Goal: Task Accomplishment & Management: Manage account settings

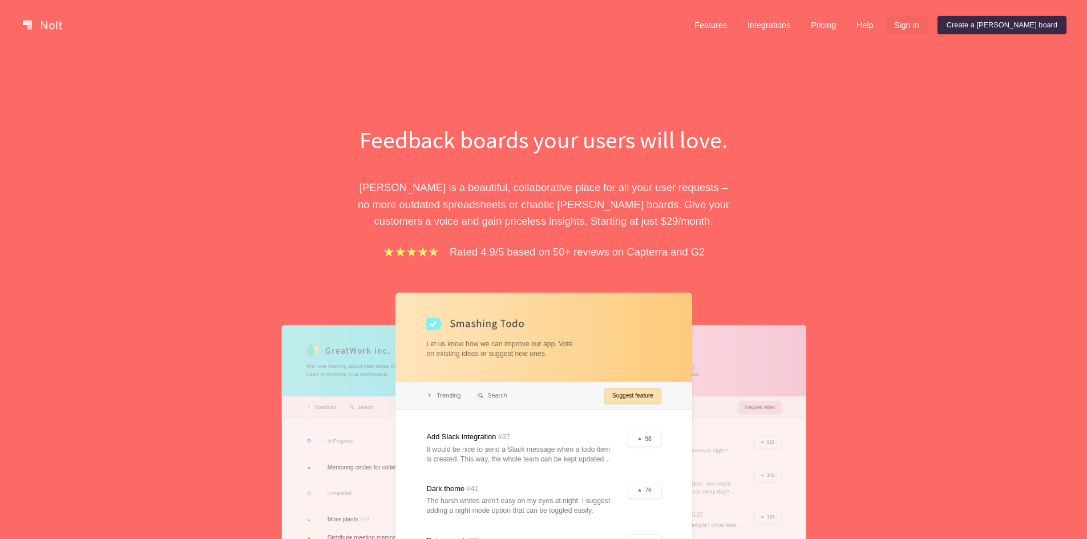
click at [929, 27] on link "Sign in" at bounding box center [906, 25] width 43 height 18
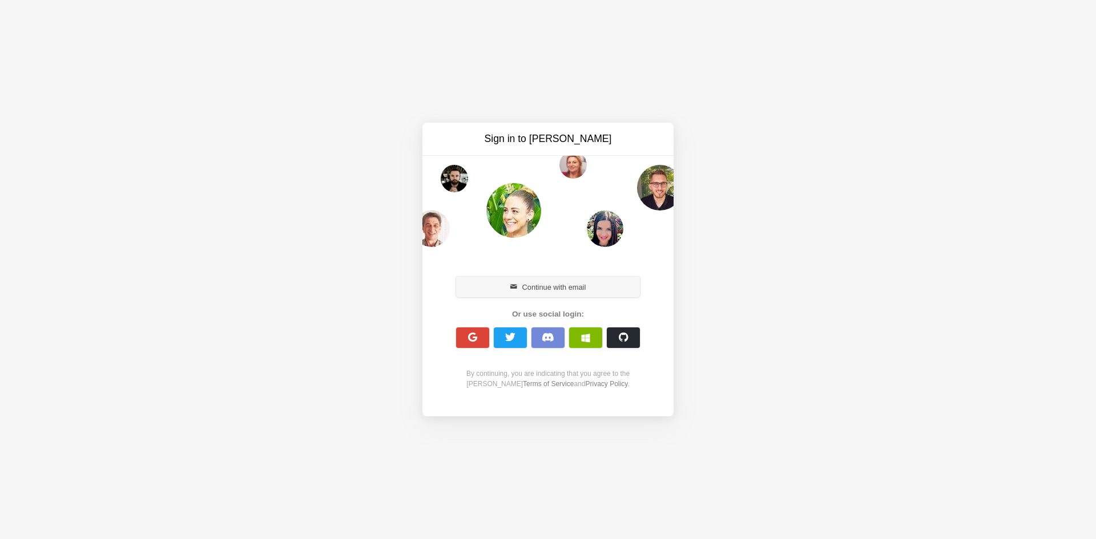
click at [515, 288] on span "button" at bounding box center [513, 287] width 7 height 7
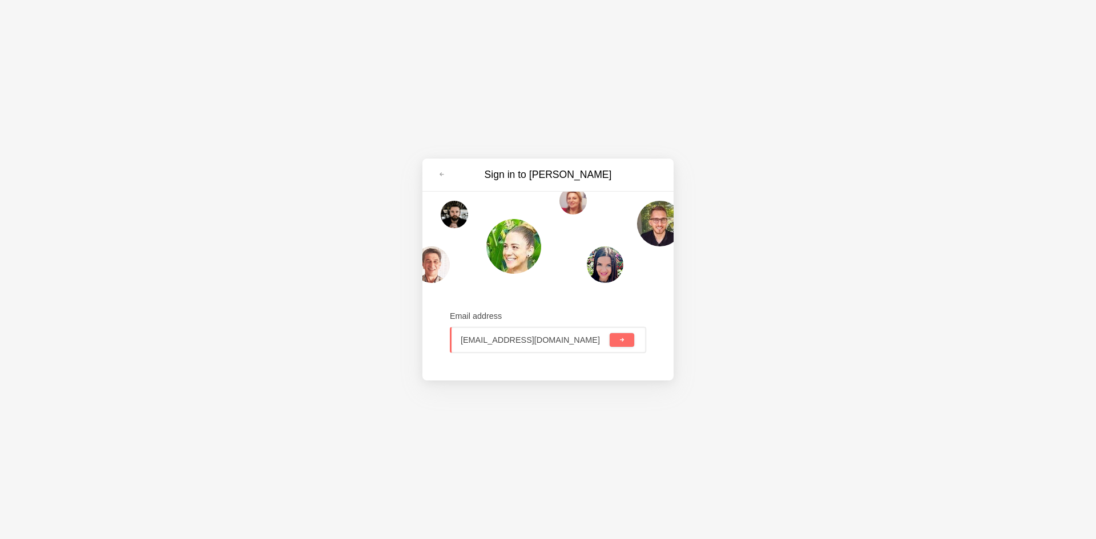
type input "cositad861@mogash.com"
click at [634, 344] on div "cositad861@mogash.com" at bounding box center [548, 340] width 196 height 26
click at [627, 344] on button "submit" at bounding box center [622, 340] width 25 height 14
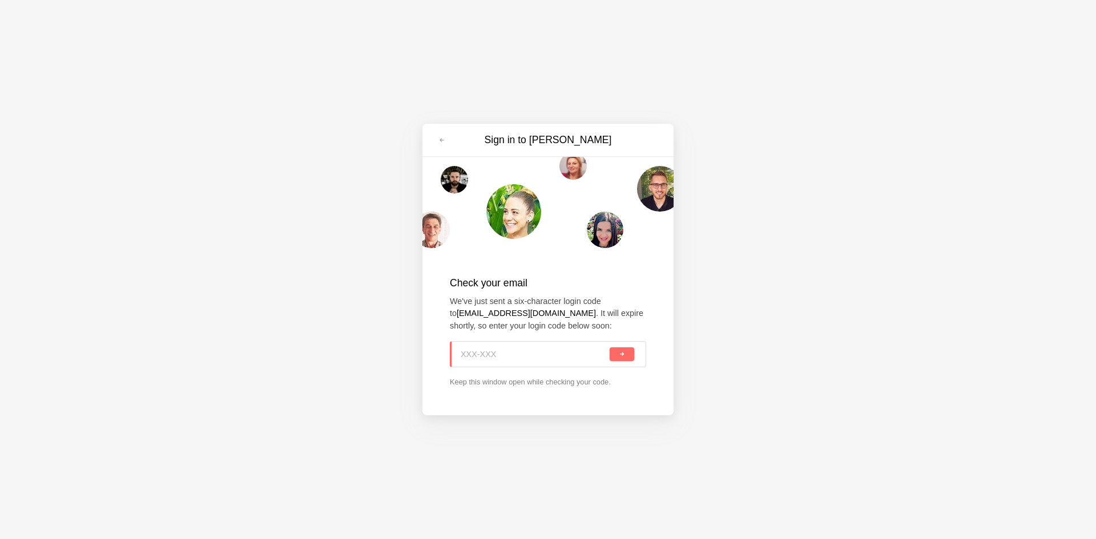
paste input "D8A-4NH"
type input "D8A-4NH"
click at [626, 352] on button "submit" at bounding box center [622, 355] width 25 height 14
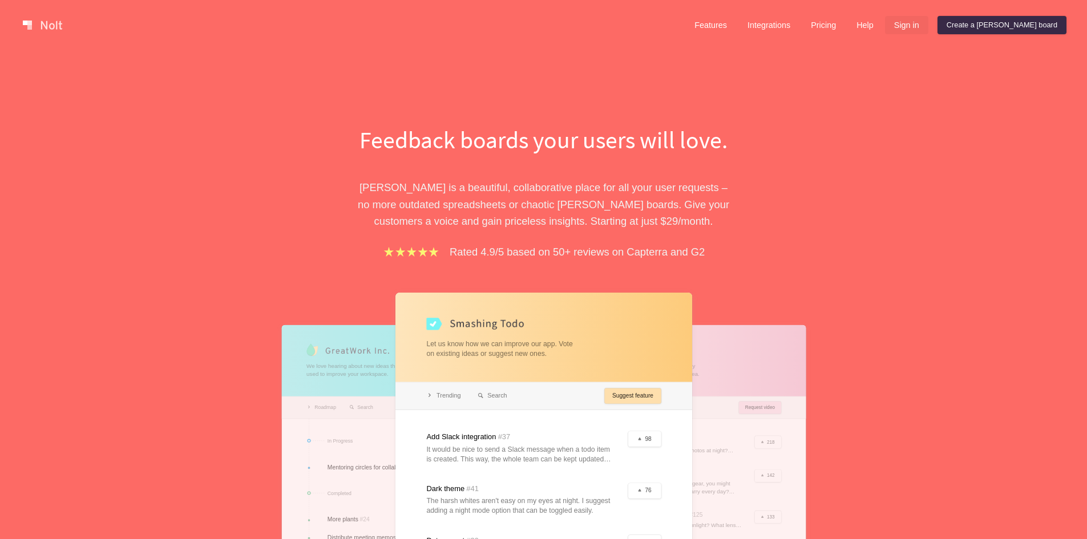
click at [929, 29] on link "Sign in" at bounding box center [906, 25] width 43 height 18
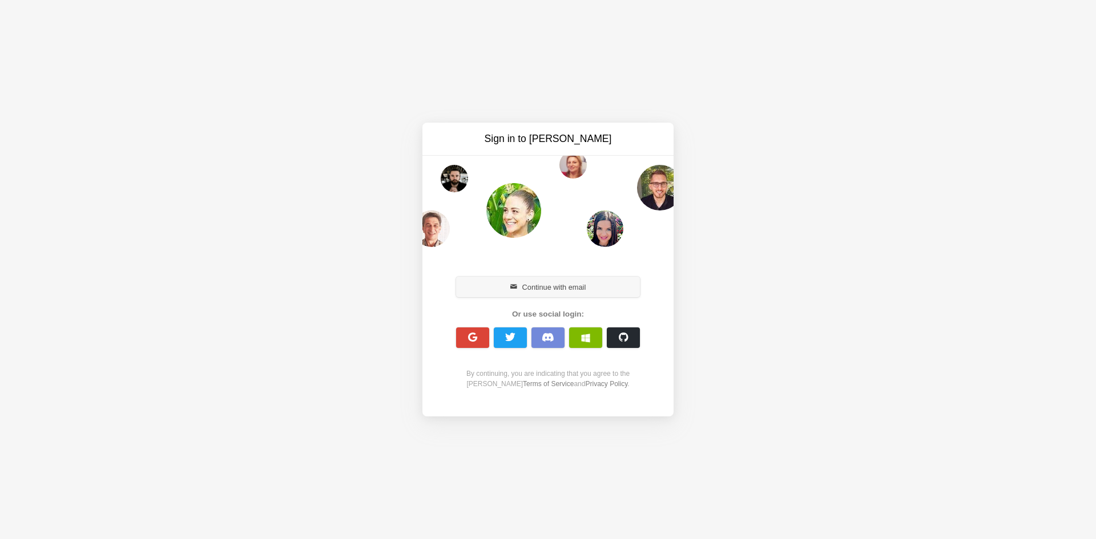
click at [532, 292] on button "Continue with email" at bounding box center [548, 287] width 184 height 21
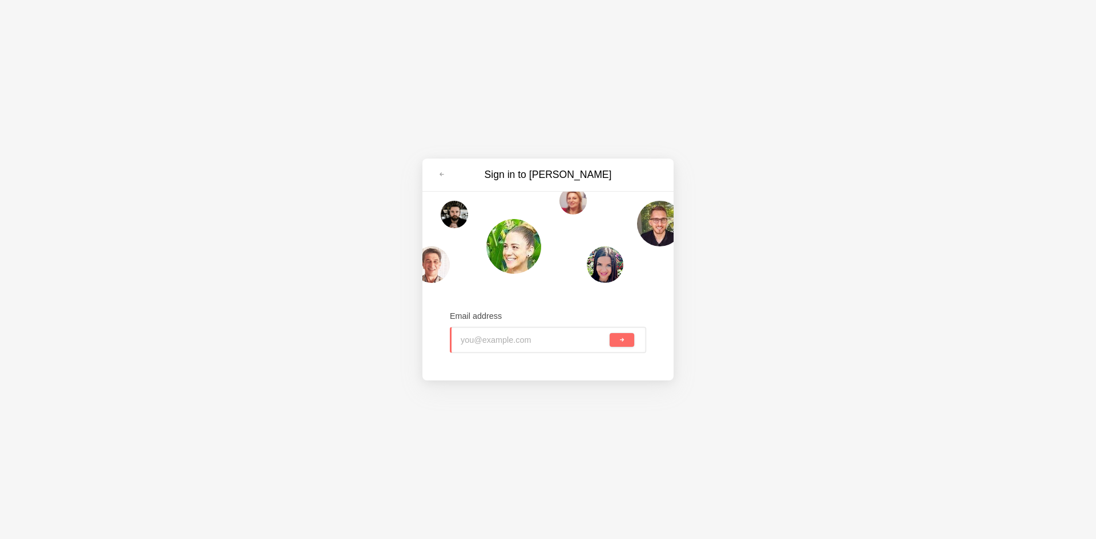
paste input "ketone1936@lespedia.com"
type input "ketone1936@lespedia.com"
click at [626, 342] on button "submit" at bounding box center [622, 340] width 25 height 14
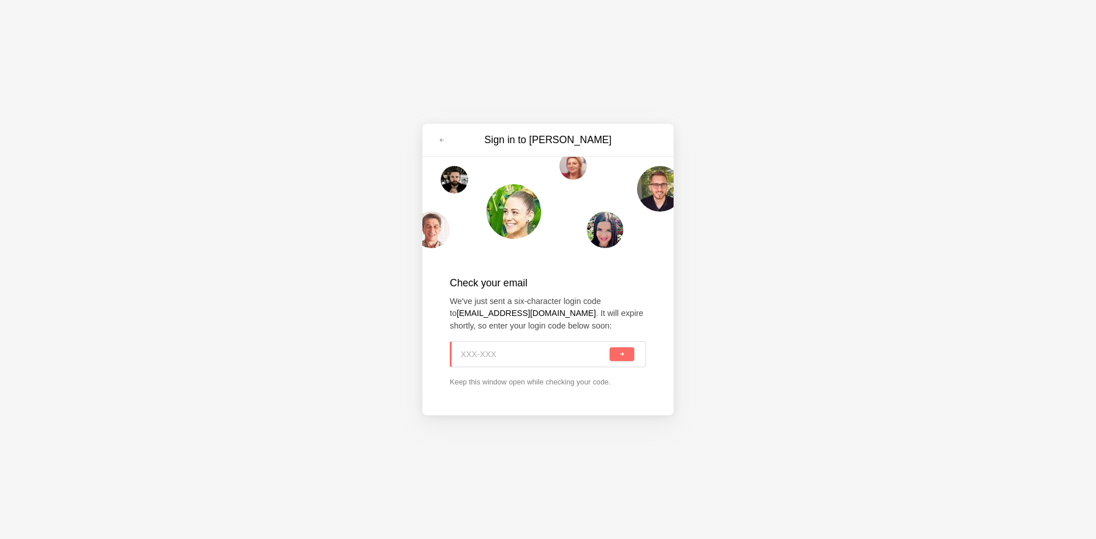
paste input "VRT-F22"
type input "VRT-F22"
click at [619, 352] on span "submit" at bounding box center [622, 355] width 6 height 6
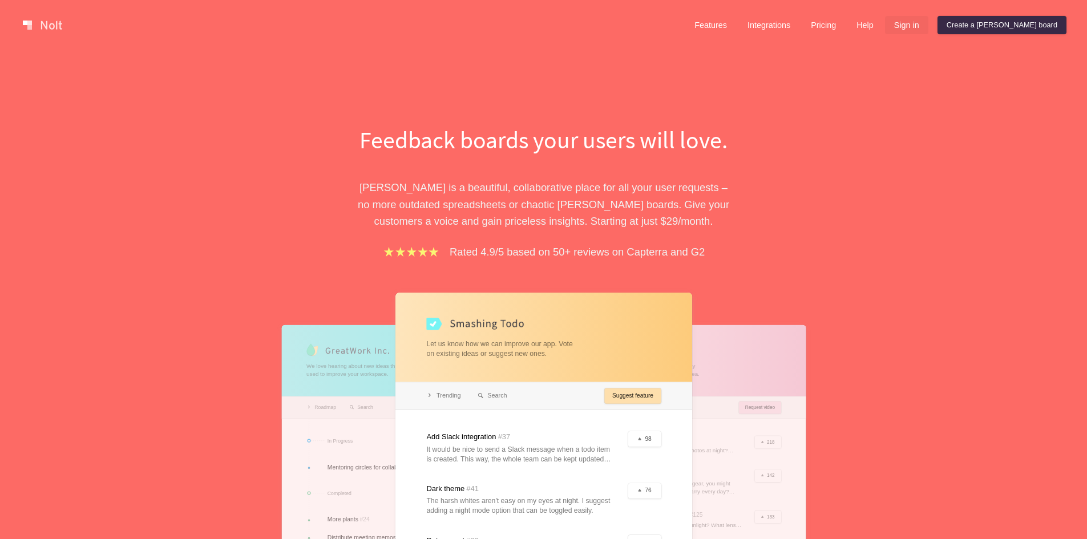
click at [929, 22] on link "Sign in" at bounding box center [906, 25] width 43 height 18
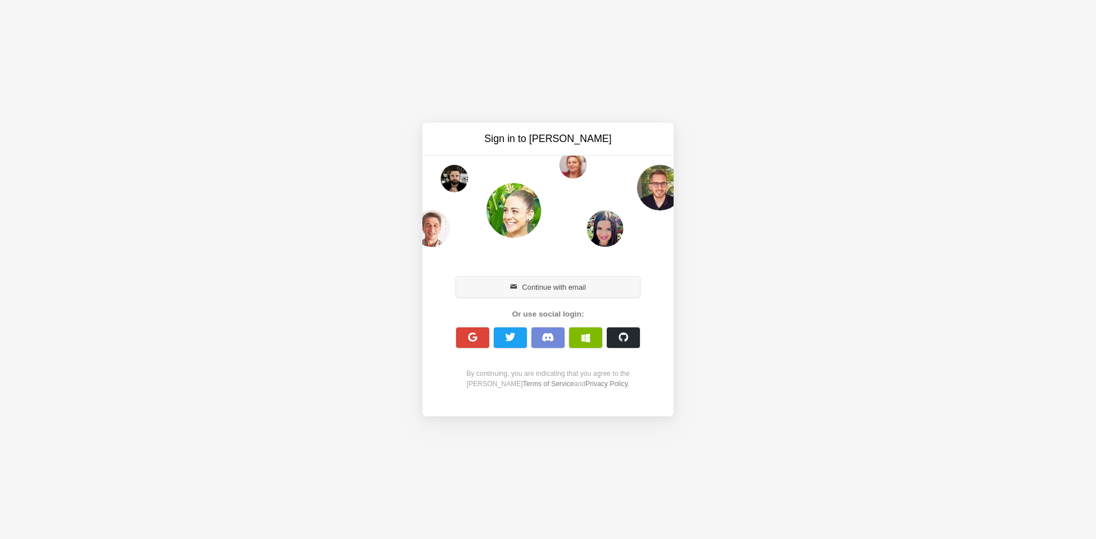
click at [541, 293] on button "Continue with email" at bounding box center [548, 287] width 184 height 21
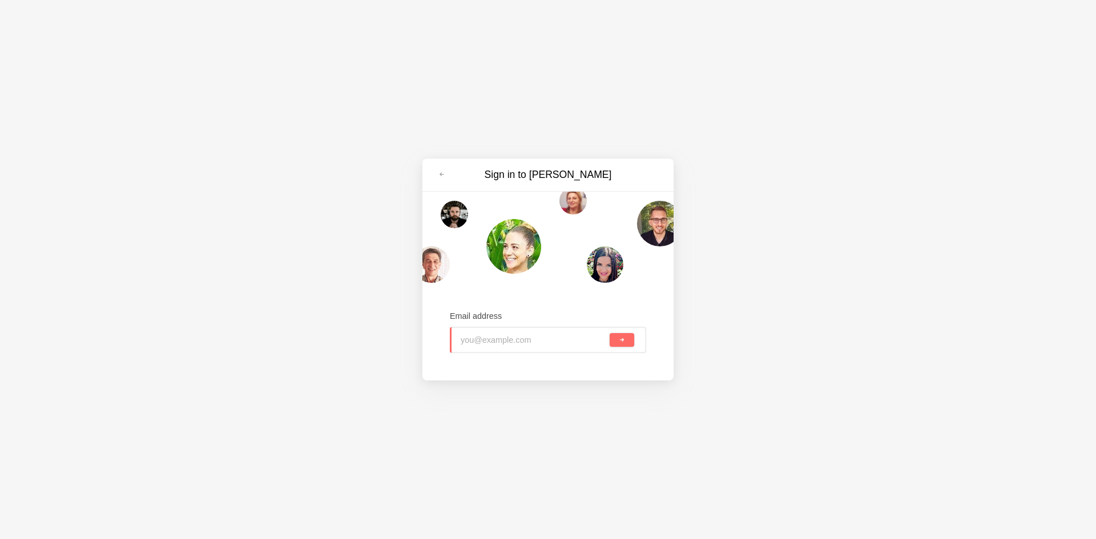
paste input "tokine9371@lespedia.com"
type input "tokine9371@lespedia.com"
click at [625, 341] on span "submit" at bounding box center [622, 340] width 6 height 6
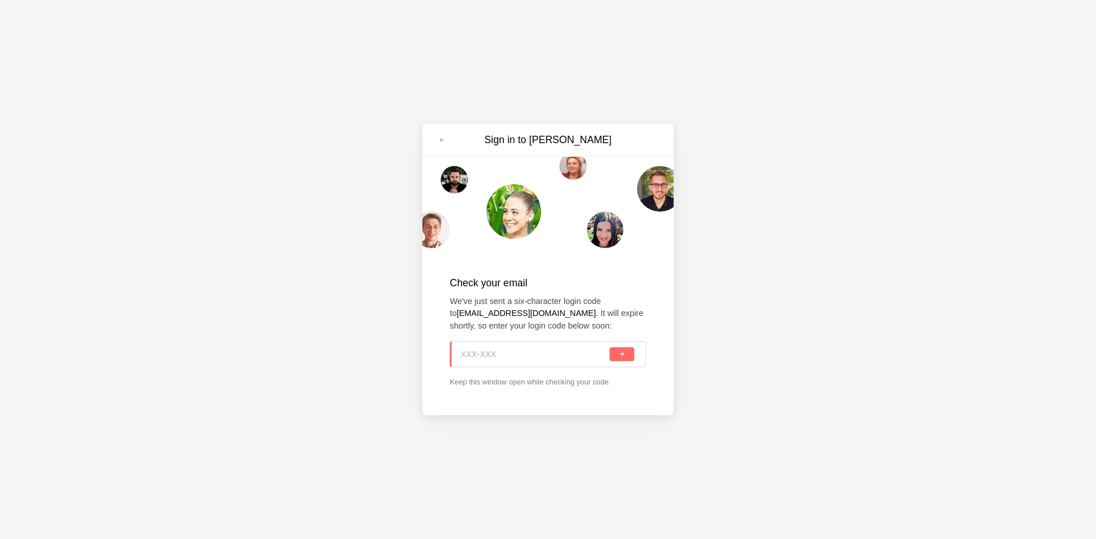
paste input "Q5X-Y6F"
type input "Q5X-Y6F"
click at [625, 352] on button "submit" at bounding box center [622, 355] width 25 height 14
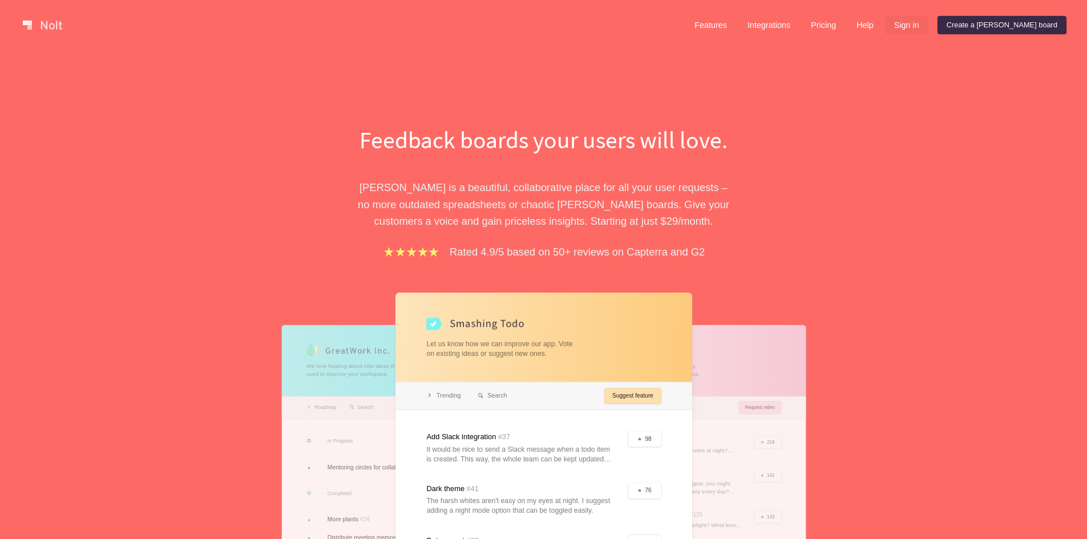
click at [929, 22] on link "Sign in" at bounding box center [906, 25] width 43 height 18
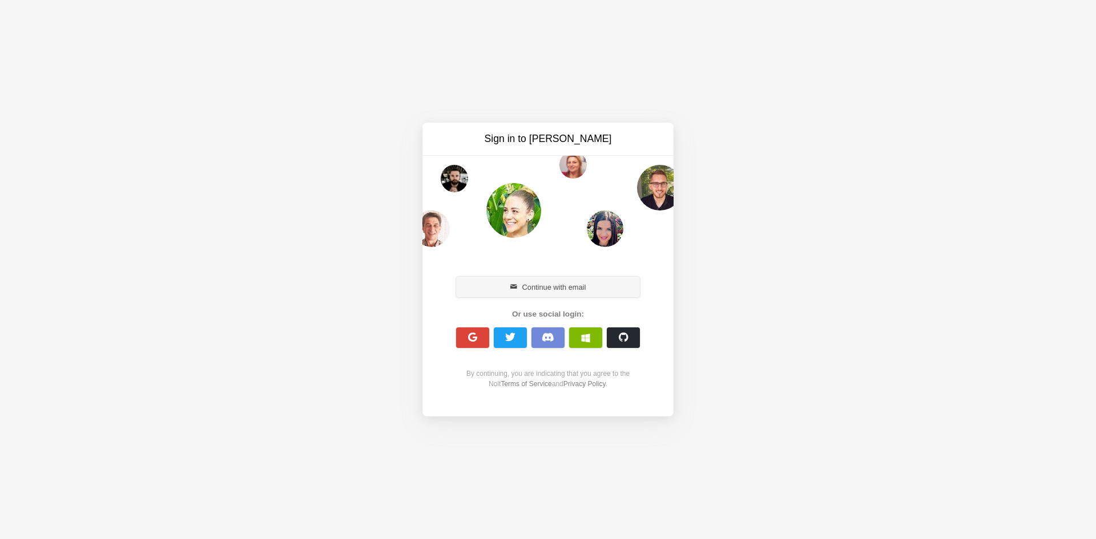
click at [534, 287] on button "Continue with email" at bounding box center [548, 287] width 184 height 21
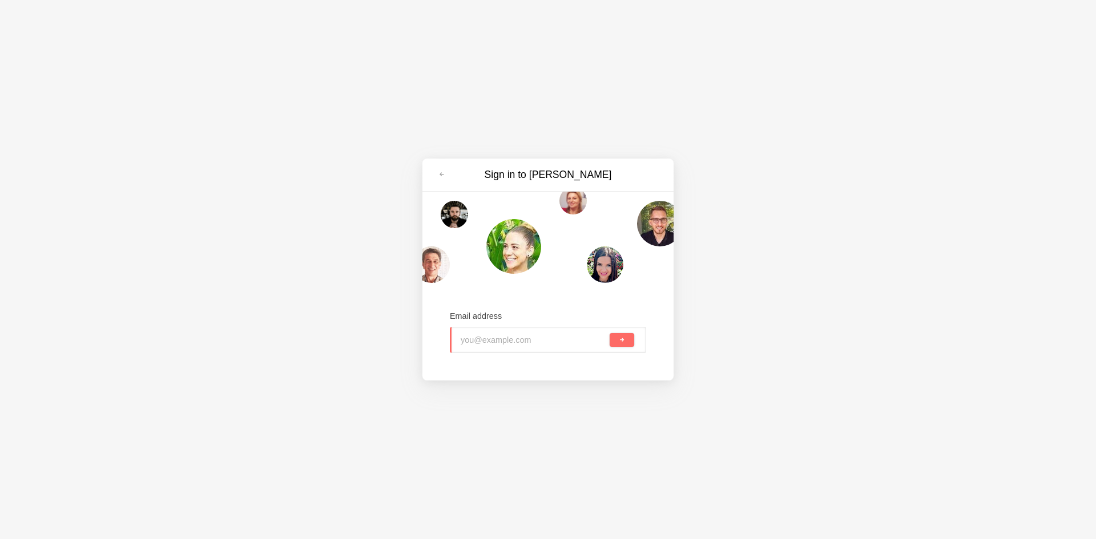
paste input "lifesa1916@mogash.com"
type input "lifesa1916@mogash.com"
click at [615, 344] on button "submit" at bounding box center [622, 340] width 25 height 14
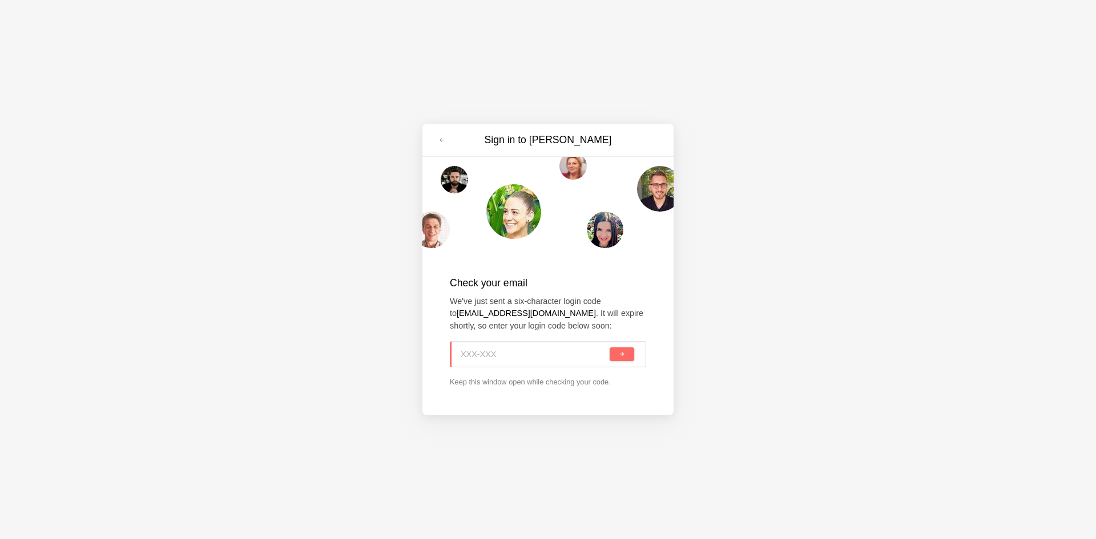
paste input "B0K-7VV"
type input "B0K-7VV"
click at [631, 350] on button "submit" at bounding box center [622, 355] width 25 height 14
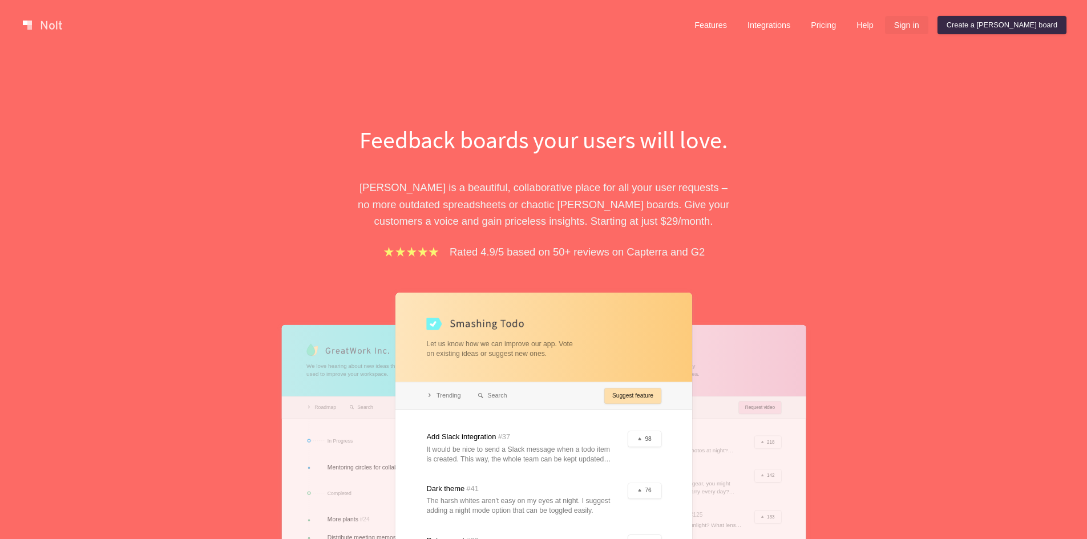
click at [929, 26] on link "Sign in" at bounding box center [906, 25] width 43 height 18
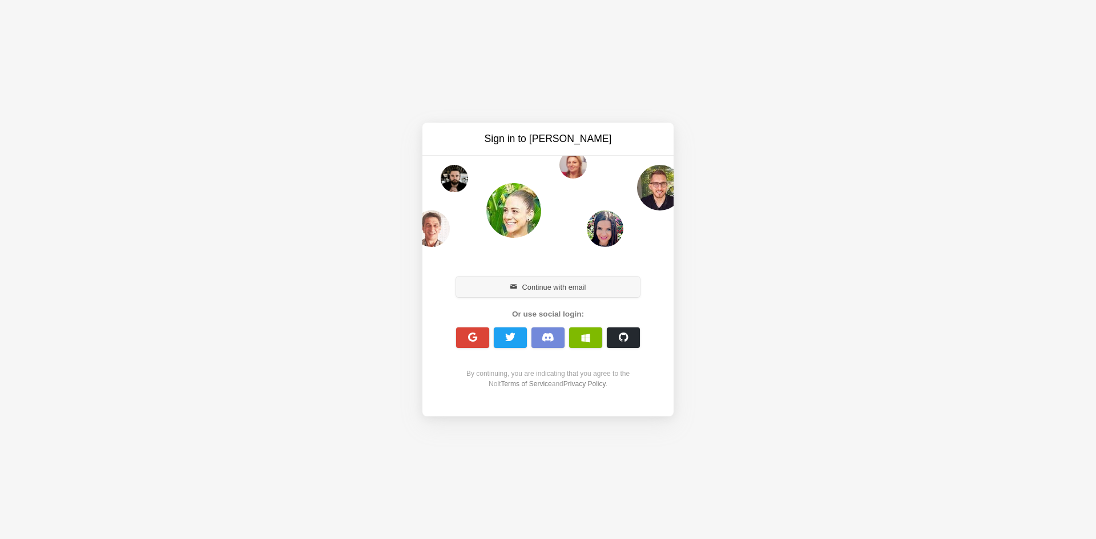
click at [572, 289] on button "Continue with email" at bounding box center [548, 287] width 184 height 21
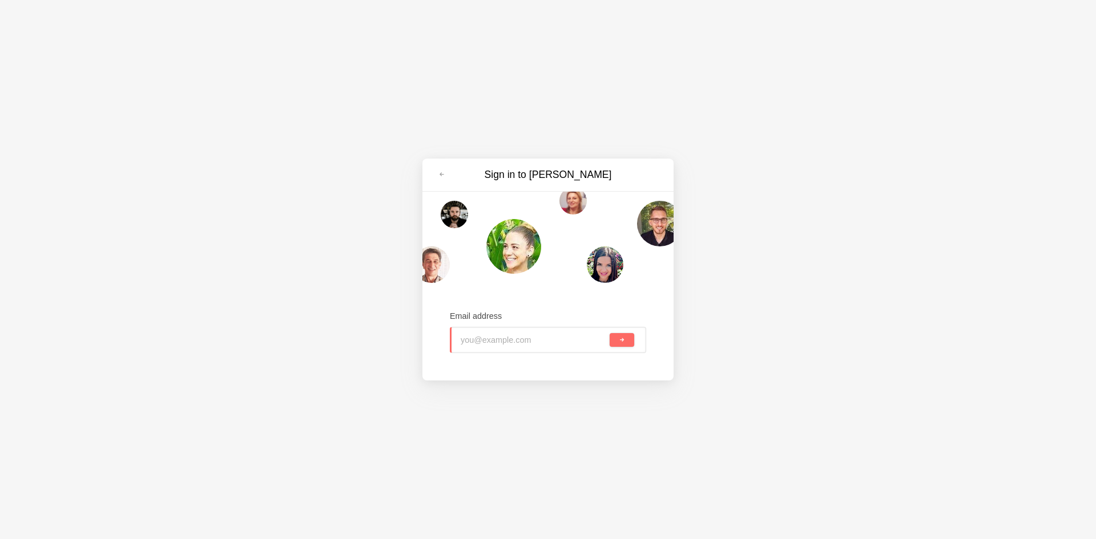
paste input "sepav79103@mogash.com"
type input "sepav79103@mogash.com"
click at [629, 345] on button "submit" at bounding box center [622, 340] width 25 height 14
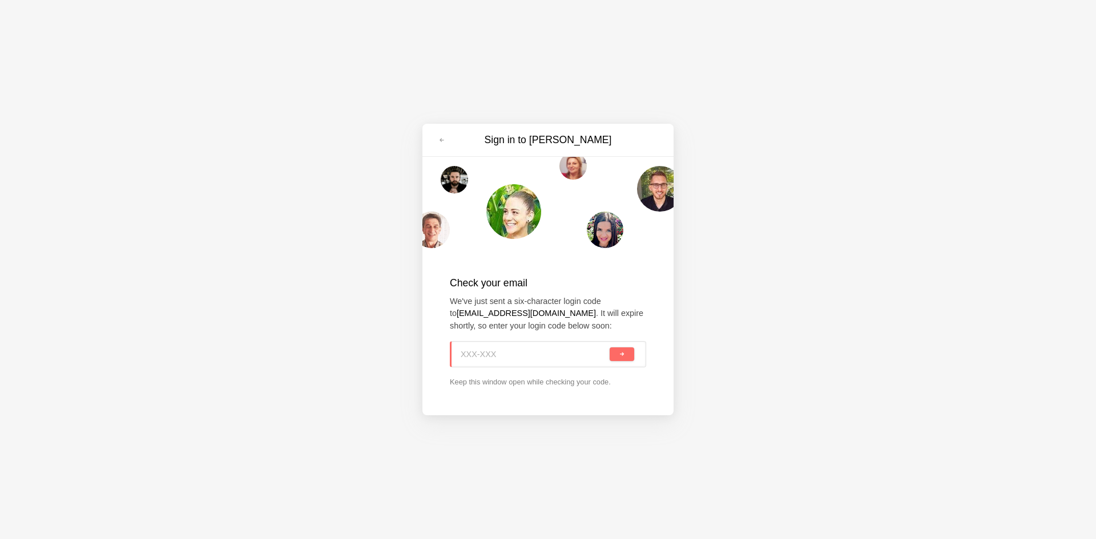
paste input "SK6-PDL"
type input "SK6-PDL"
click at [638, 356] on div "SK6-PDL" at bounding box center [548, 354] width 196 height 26
click at [628, 356] on button "submit" at bounding box center [622, 355] width 25 height 14
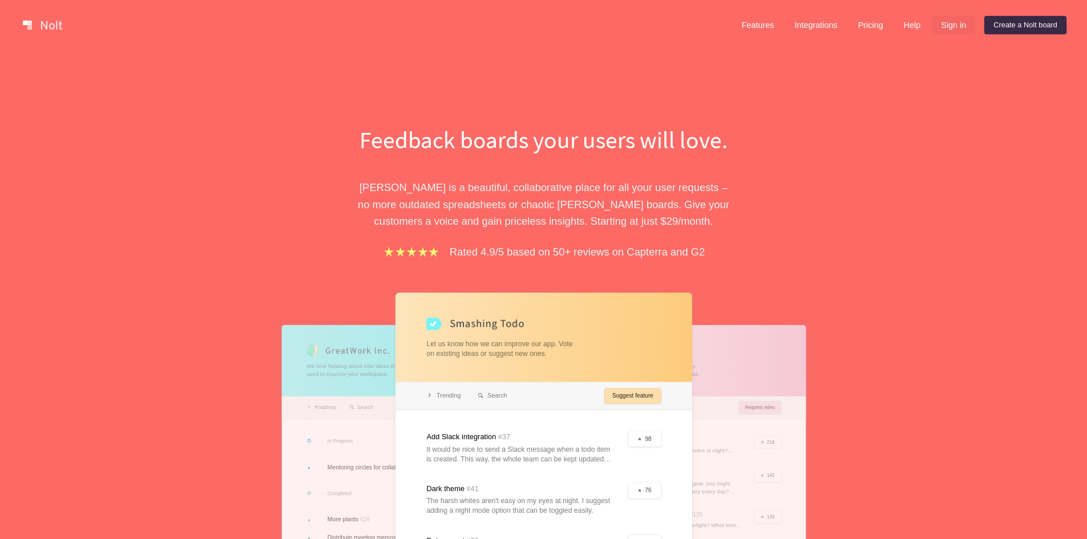
click at [944, 25] on link "Sign in" at bounding box center [953, 25] width 43 height 18
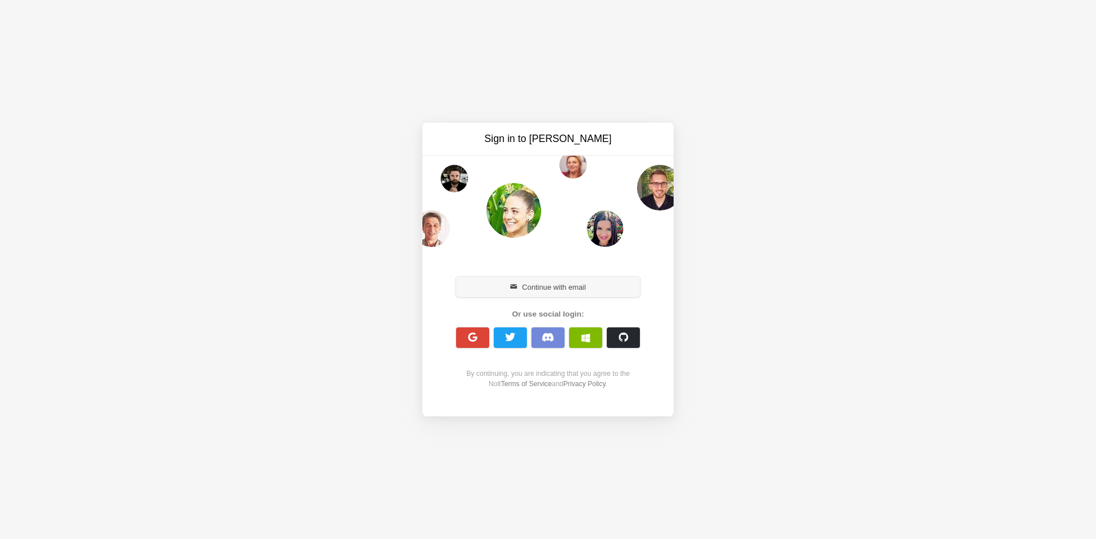
click at [553, 286] on button "Continue with email" at bounding box center [548, 287] width 184 height 21
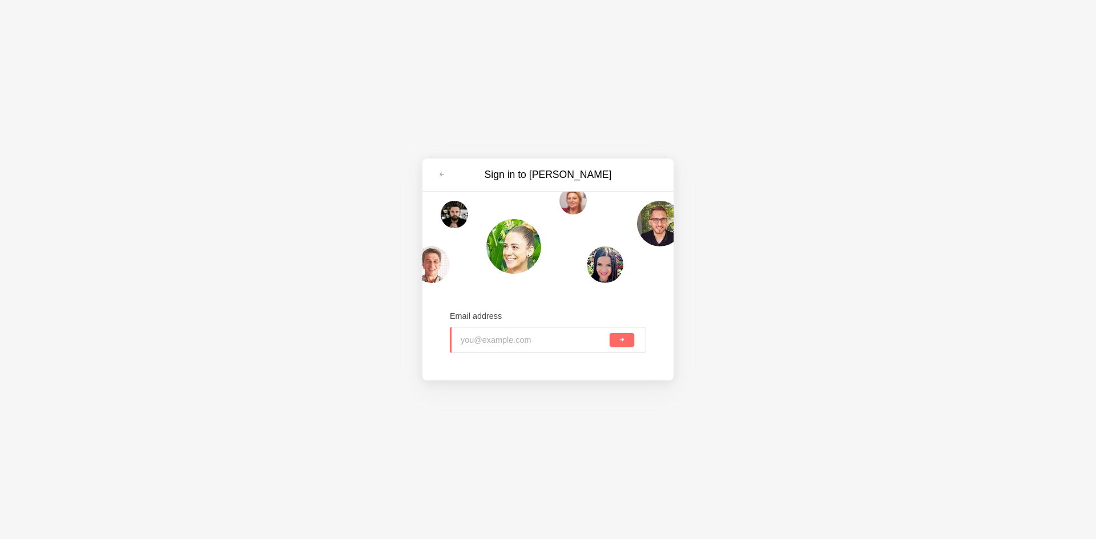
type input "rayeti3883@mogash.com"
click at [627, 342] on button "submit" at bounding box center [622, 340] width 25 height 14
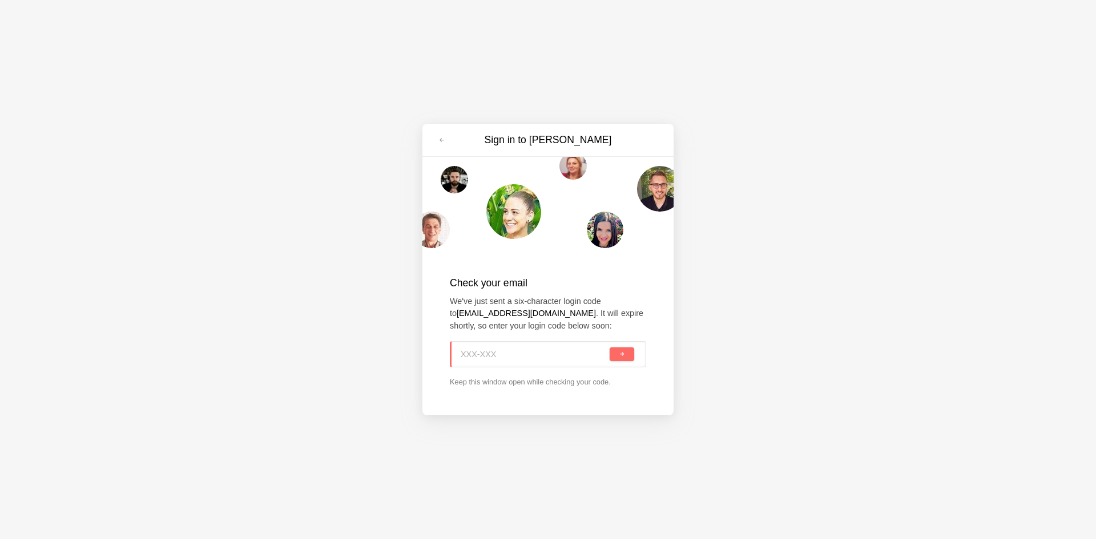
paste input "MX0-B5R"
type input "MX0-B5R"
click at [621, 349] on button "submit" at bounding box center [622, 355] width 25 height 14
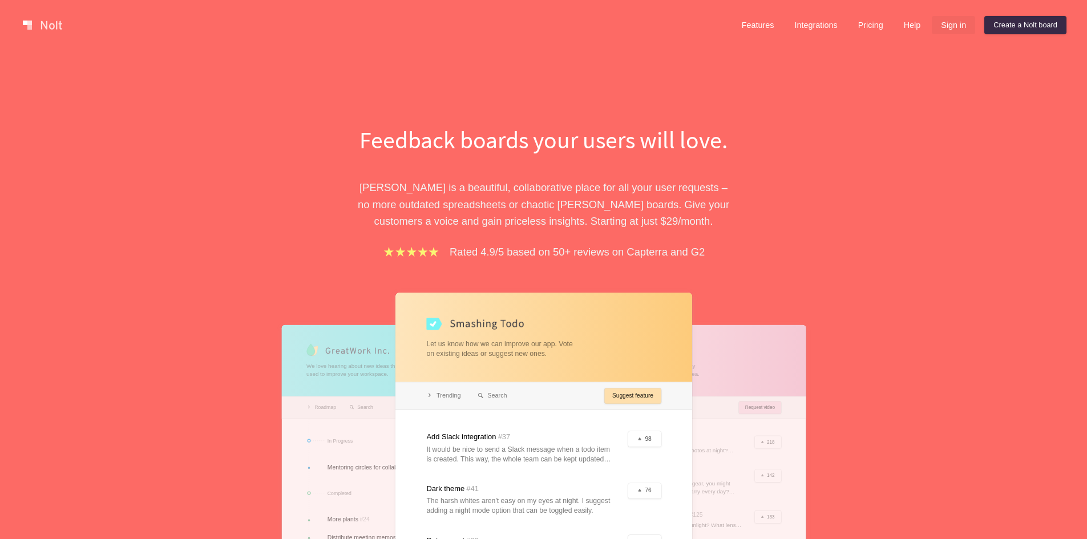
click at [948, 25] on link "Sign in" at bounding box center [953, 25] width 43 height 18
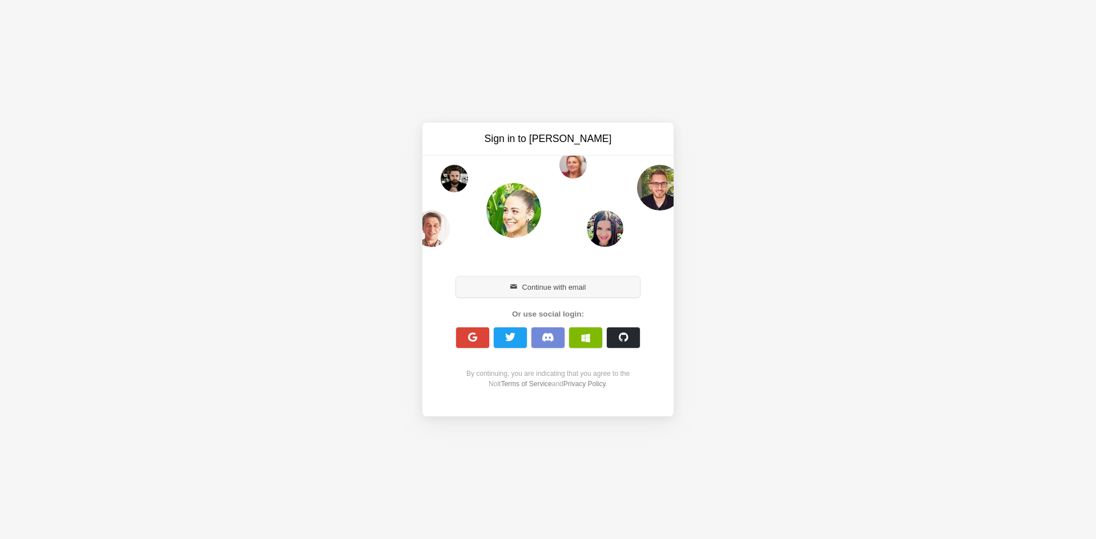
click at [533, 291] on button "Continue with email" at bounding box center [548, 287] width 184 height 21
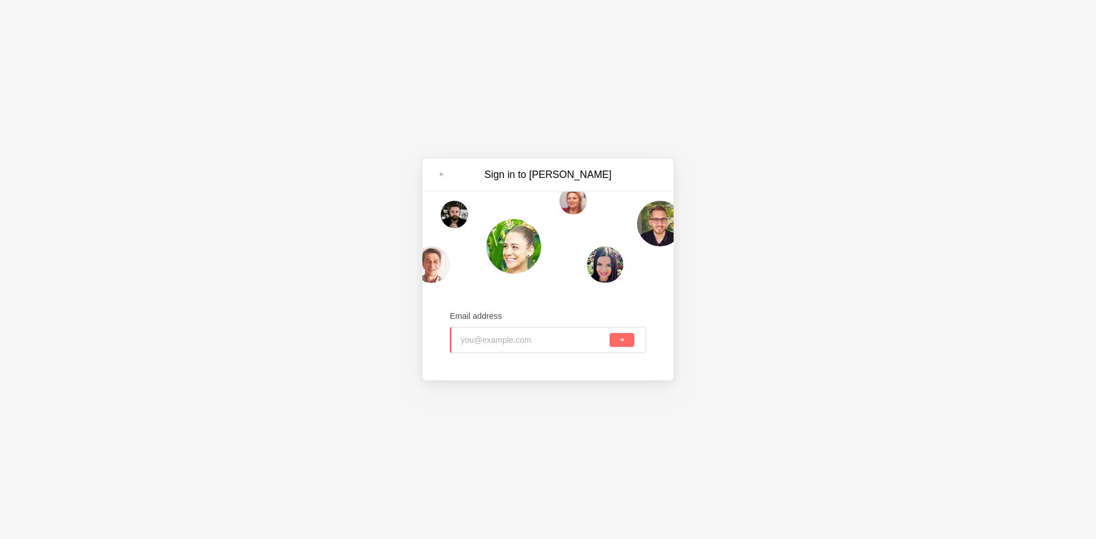
type input "xonodog604@mogash.com"
click at [624, 339] on span "submit" at bounding box center [622, 340] width 6 height 6
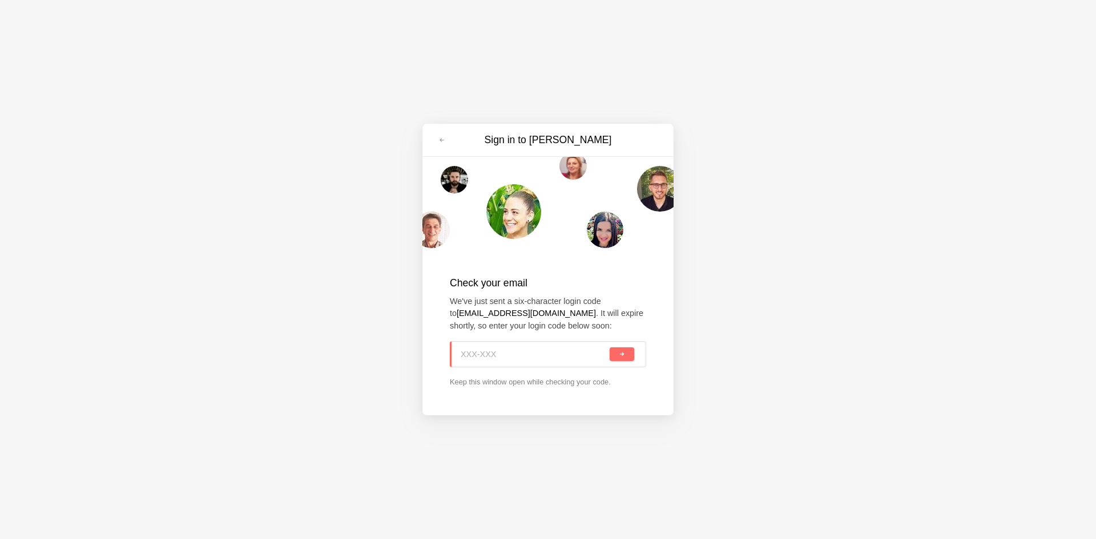
paste input "438-KD6"
type input "438-KD6"
click at [620, 357] on span "submit" at bounding box center [622, 355] width 6 height 6
